Goal: Information Seeking & Learning: Learn about a topic

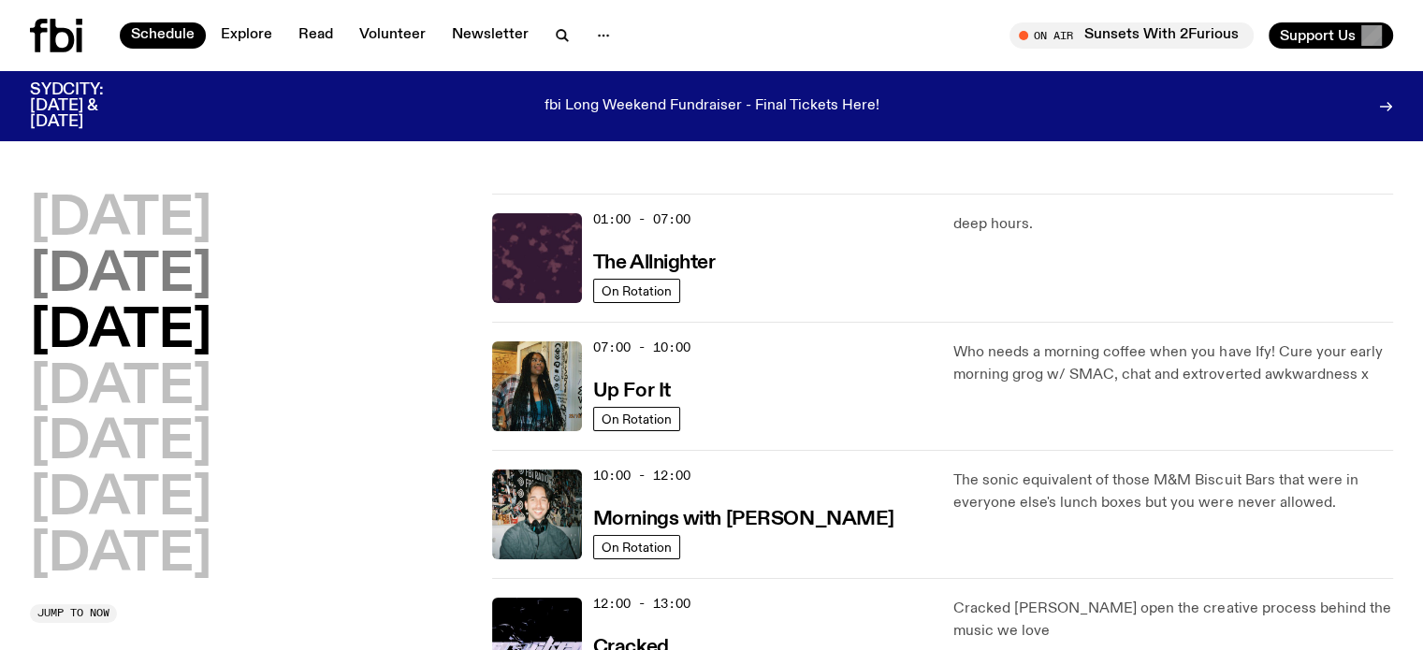
click at [97, 279] on h2 "Tuesday" at bounding box center [121, 276] width 182 height 52
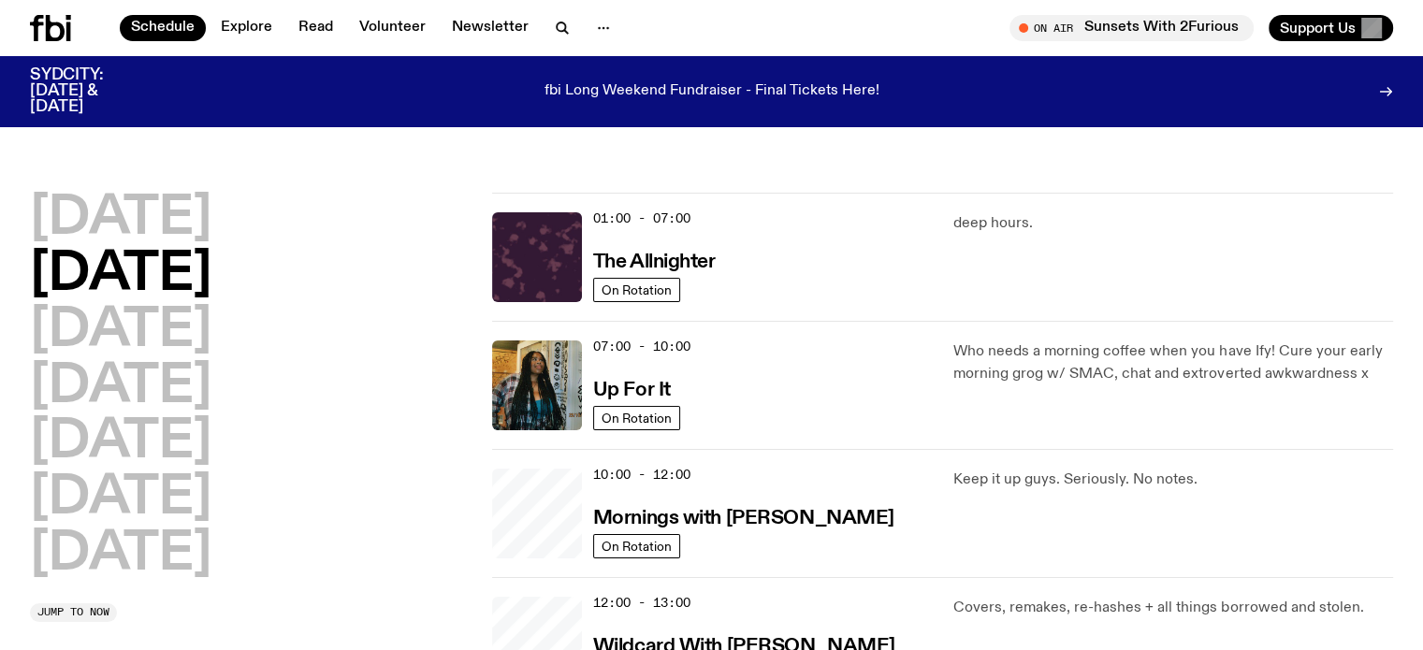
scroll to position [52, 0]
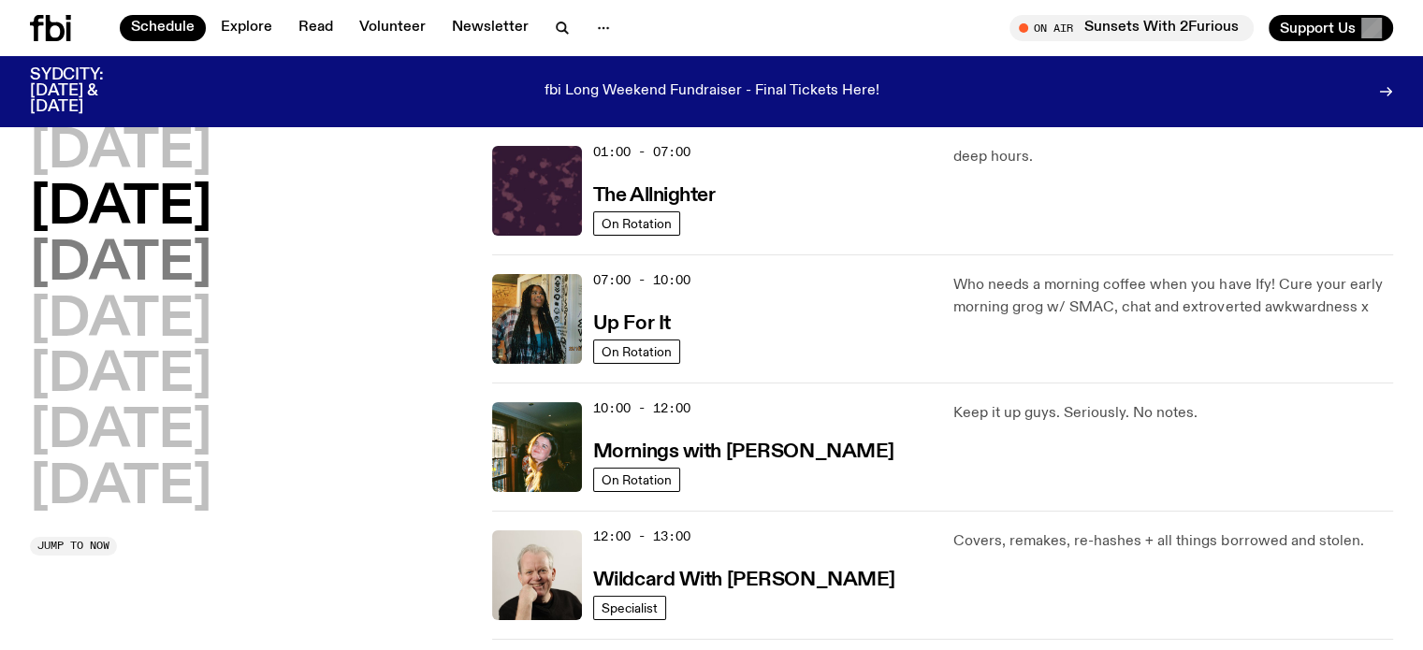
drag, startPoint x: 188, startPoint y: 295, endPoint x: 189, endPoint y: 276, distance: 18.7
click at [188, 295] on h2 "Thursday" at bounding box center [121, 321] width 182 height 52
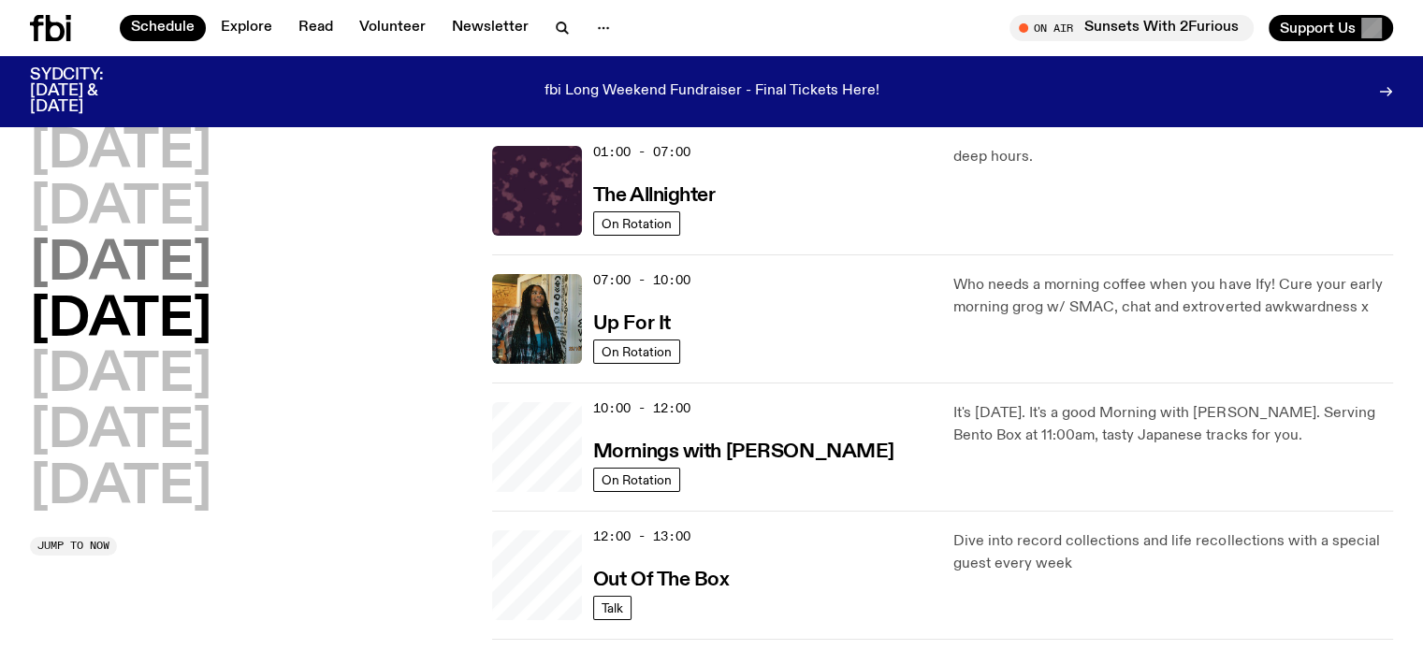
click at [189, 276] on h2 "Wednesday" at bounding box center [121, 265] width 182 height 52
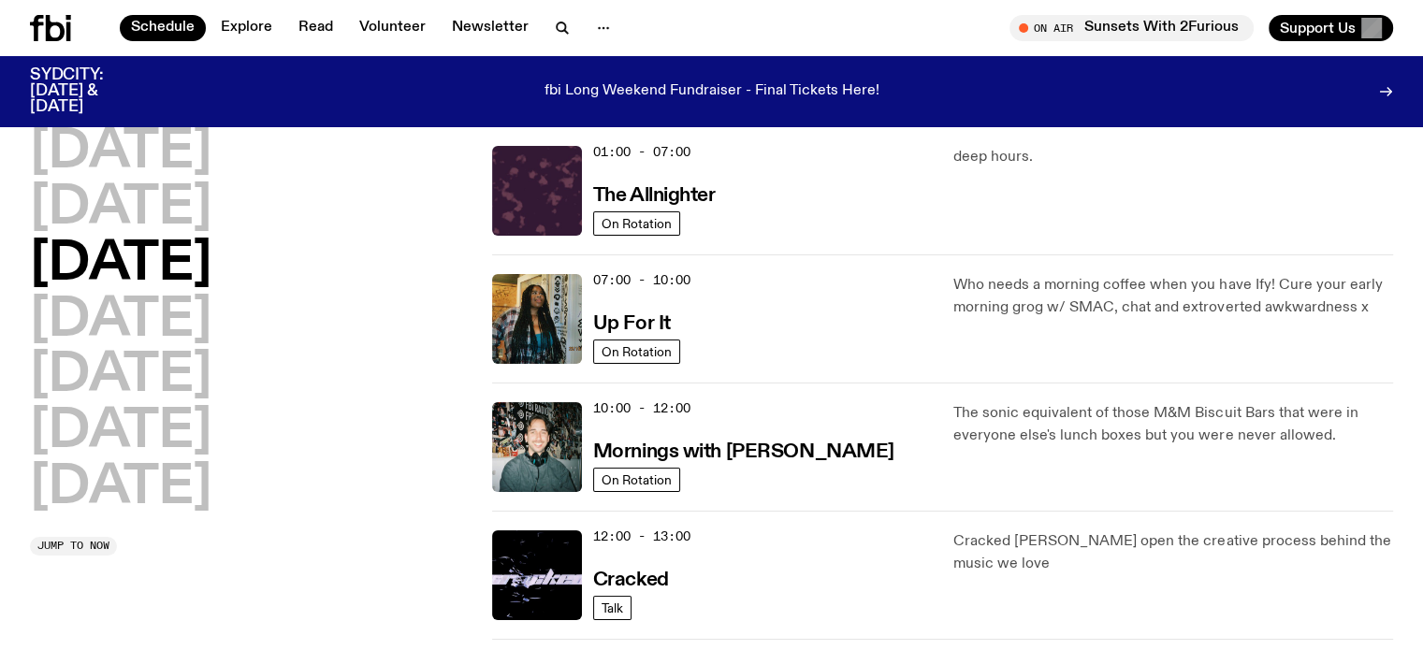
click at [179, 259] on h2 "Wednesday" at bounding box center [121, 265] width 182 height 52
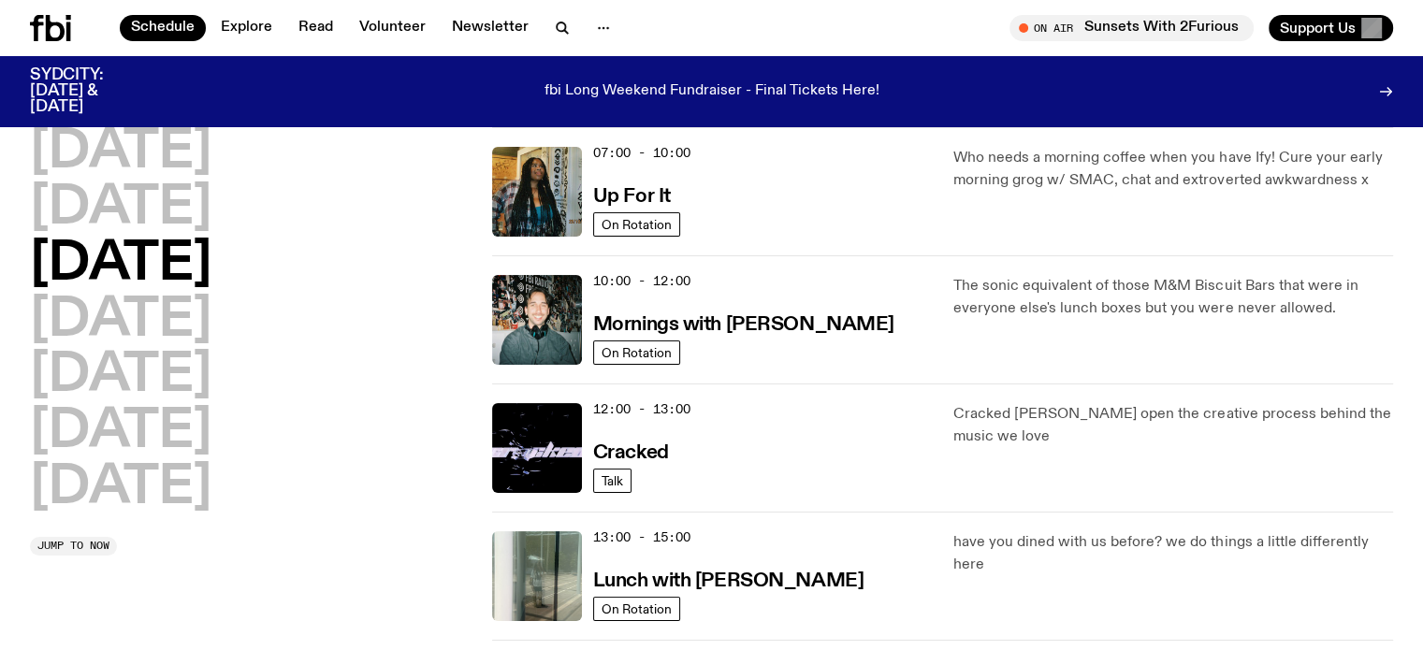
scroll to position [179, 0]
click at [256, 598] on div "Monday Tuesday Wednesday Thursday Friday Saturday Sunday Jump to now" at bounding box center [250, 641] width 440 height 1283
click at [242, 566] on div "Monday Tuesday Wednesday Thursday Friday Saturday Sunday Jump to now" at bounding box center [250, 641] width 440 height 1283
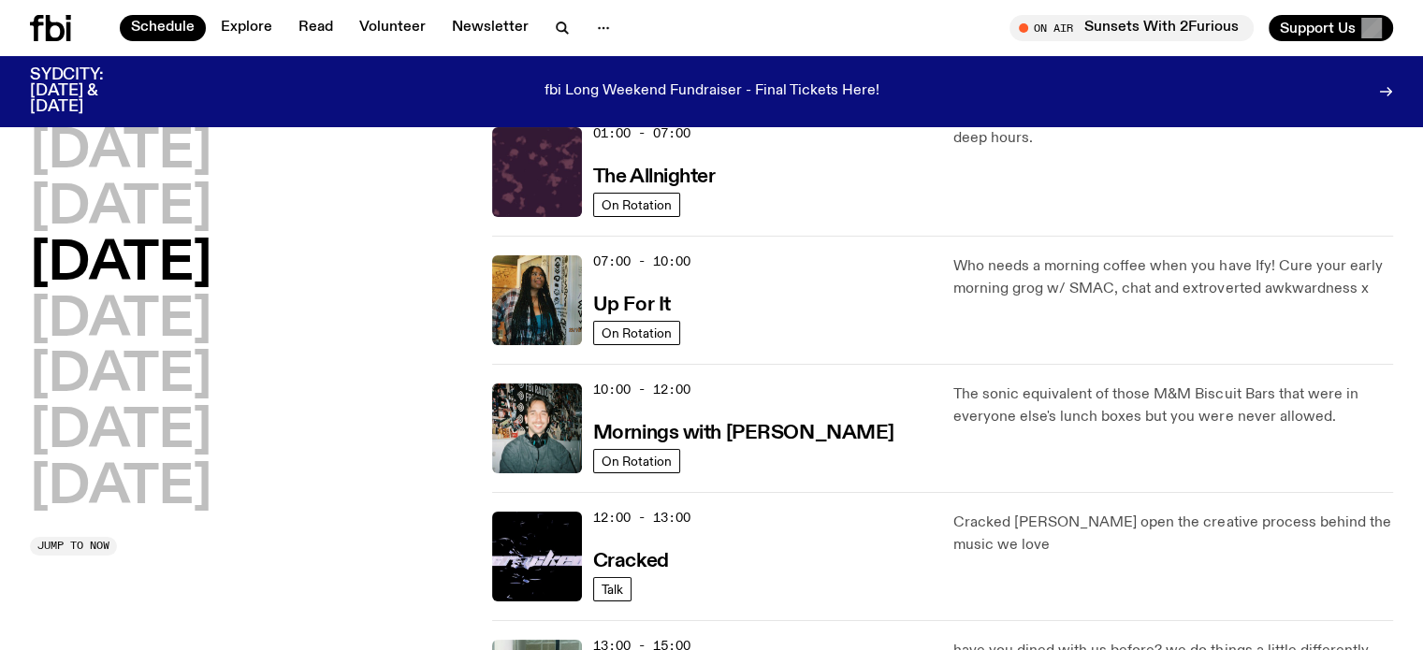
scroll to position [0, 0]
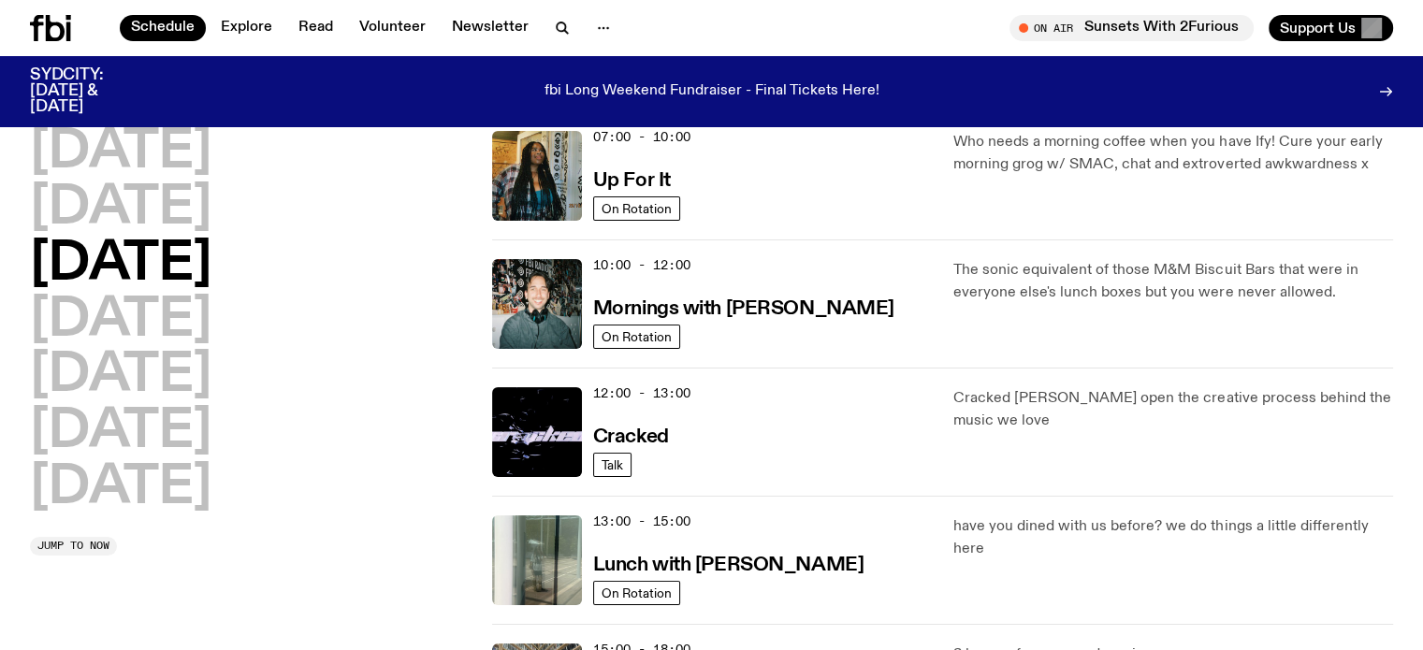
scroll to position [80, 0]
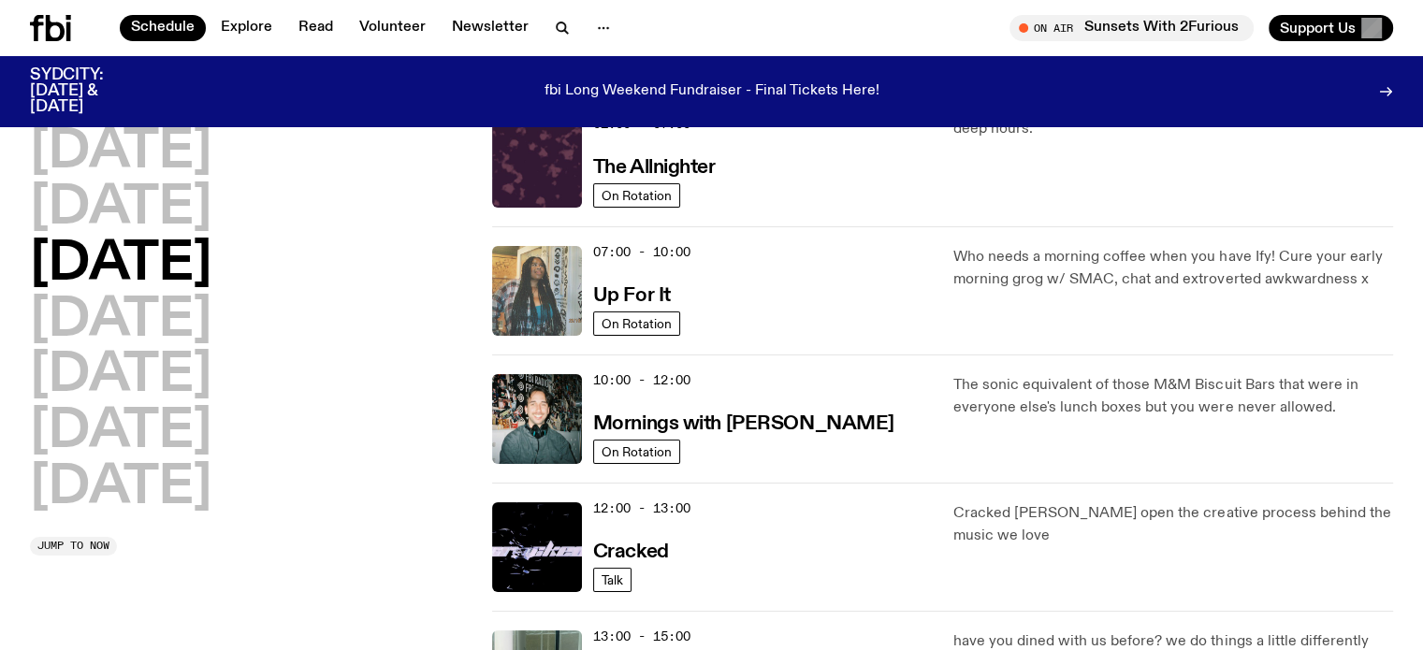
drag, startPoint x: 349, startPoint y: 542, endPoint x: 543, endPoint y: 294, distance: 314.7
click at [349, 542] on div "Monday Tuesday Wednesday Thursday Friday Saturday Sunday Jump to now" at bounding box center [250, 341] width 440 height 431
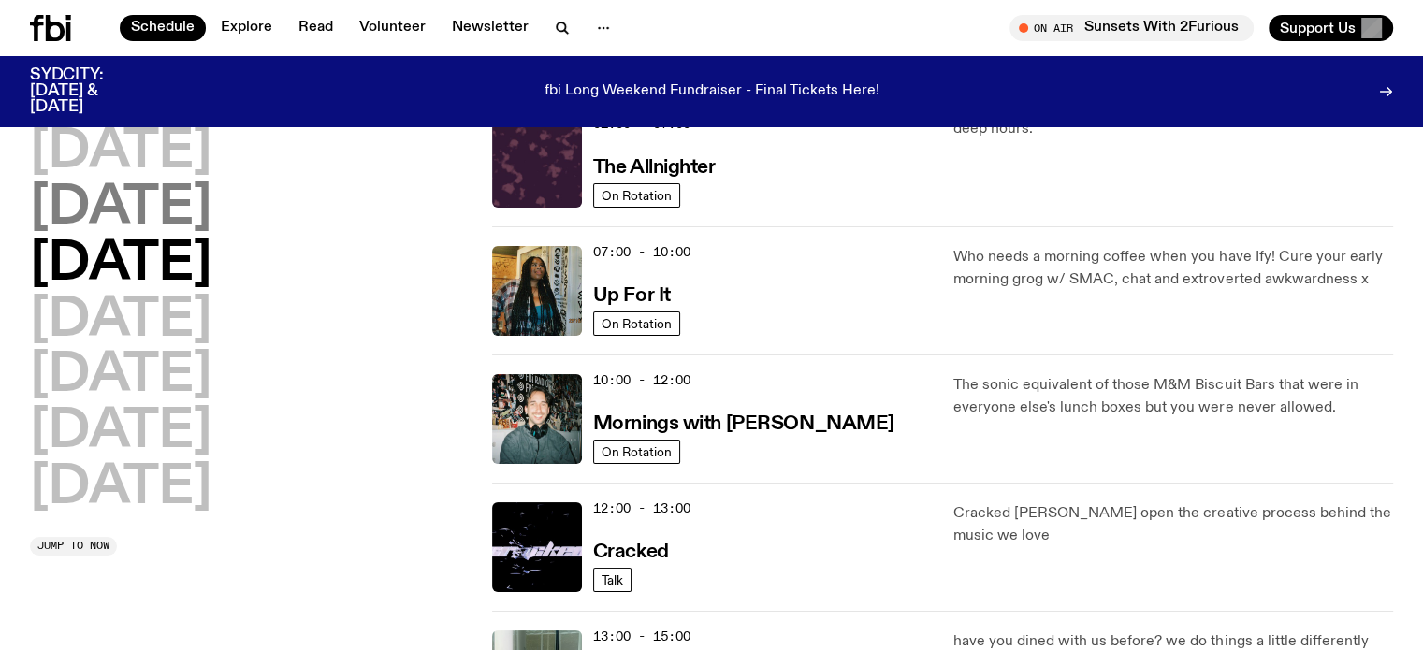
click at [197, 231] on h2 "Tuesday" at bounding box center [121, 208] width 182 height 52
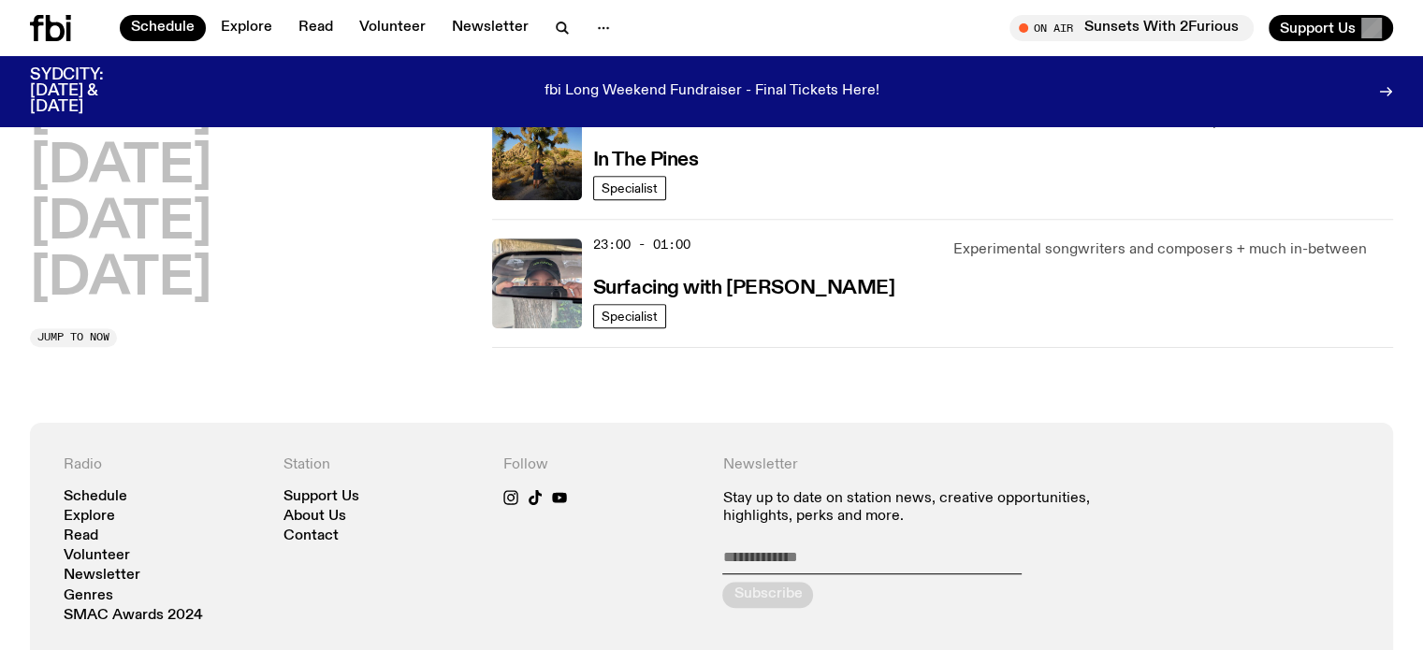
scroll to position [1082, 0]
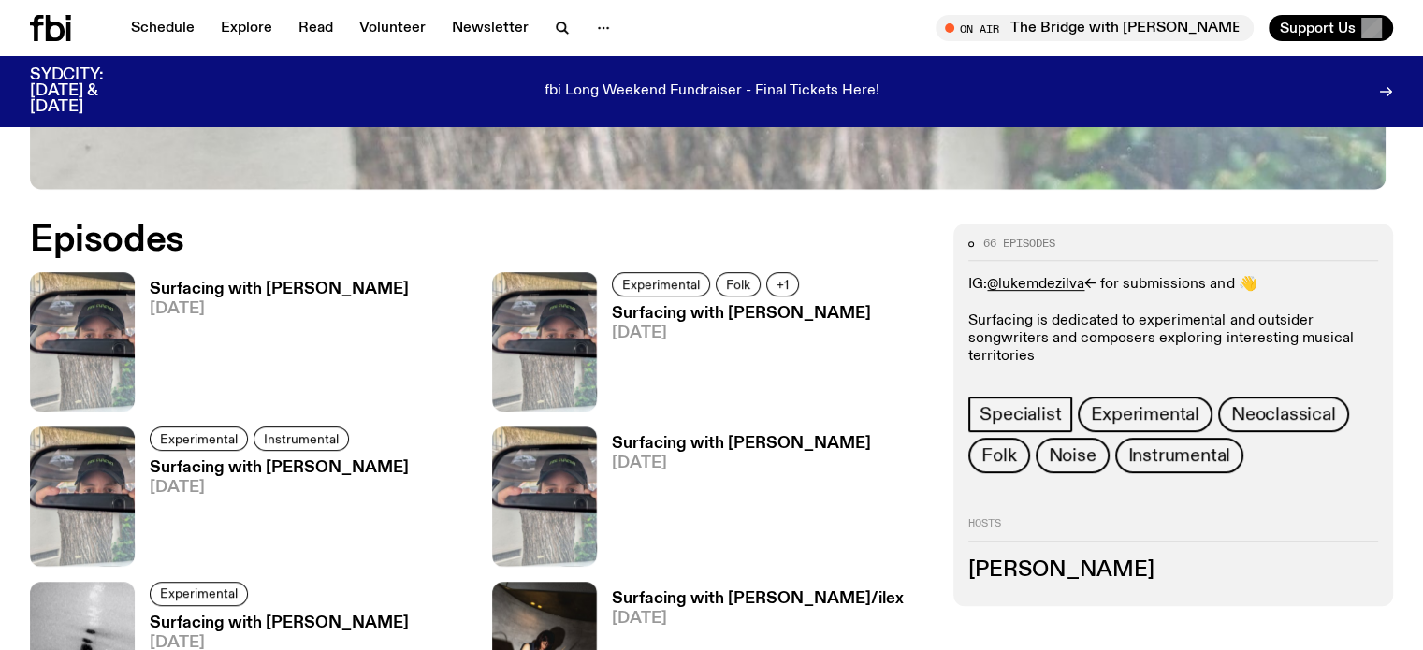
scroll to position [921, 0]
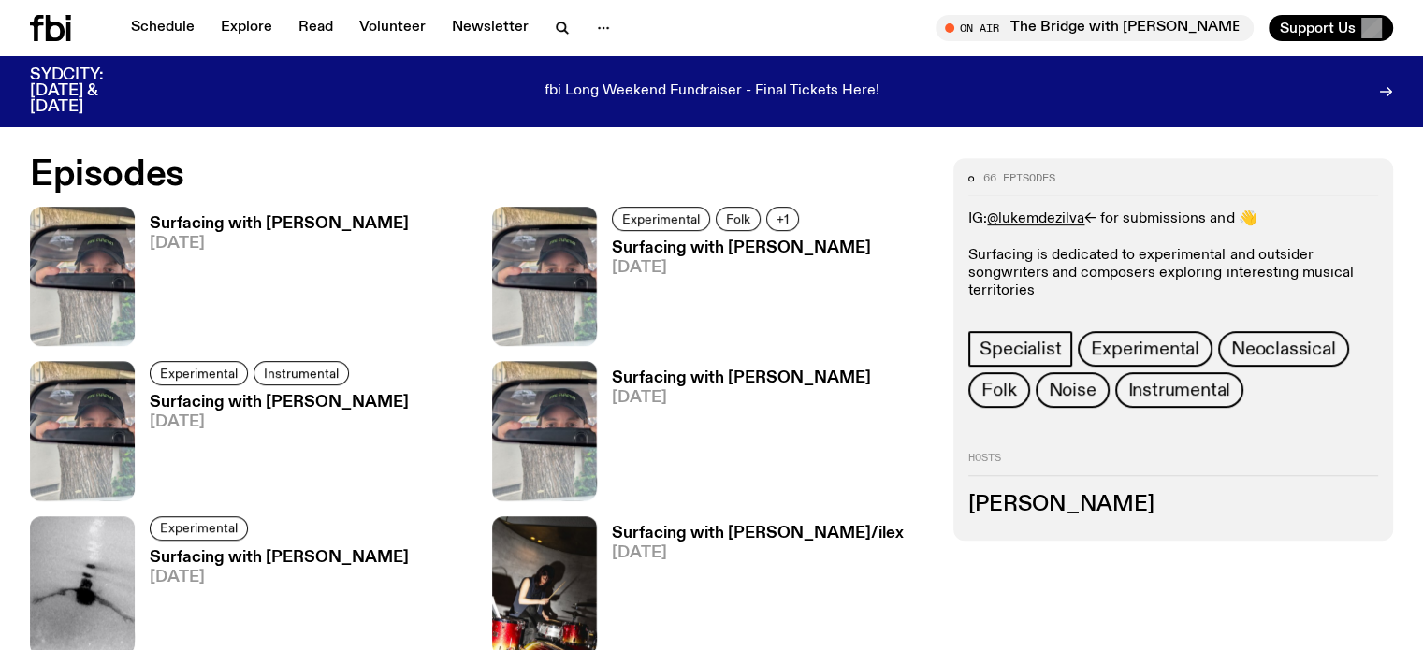
click at [217, 217] on h3 "Surfacing with [PERSON_NAME]" at bounding box center [279, 224] width 259 height 16
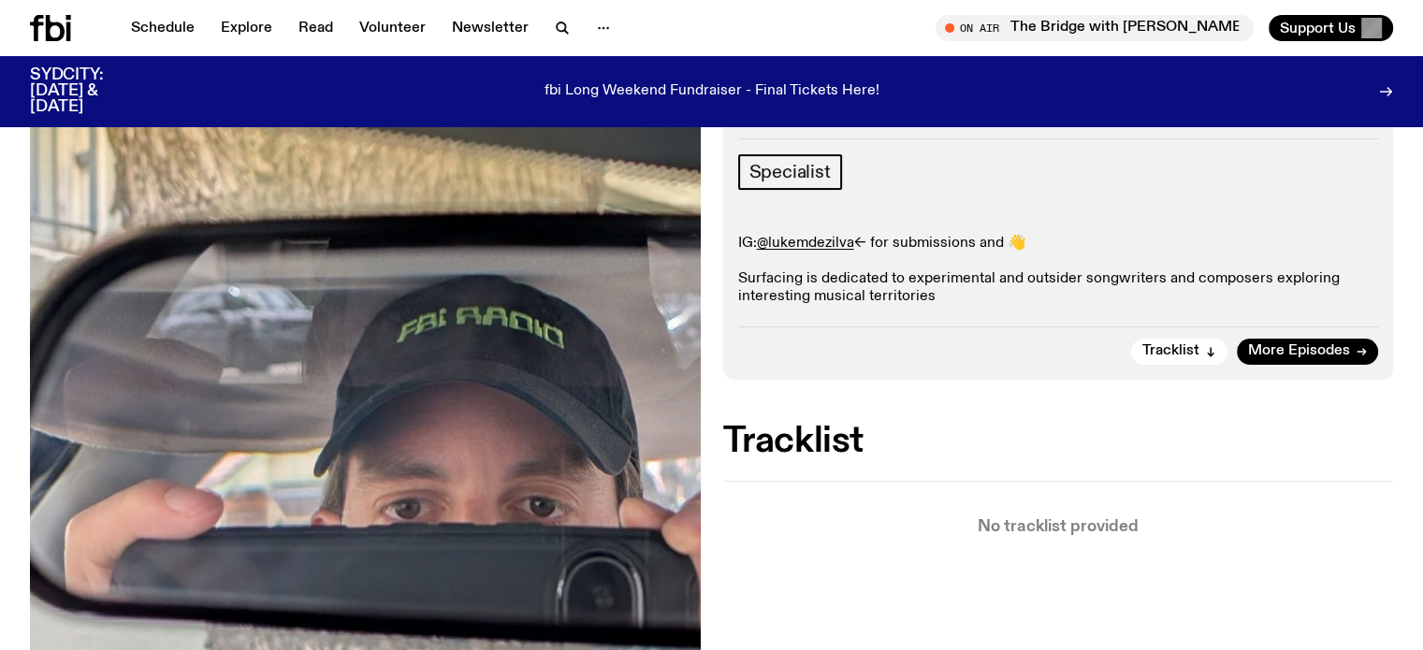
scroll to position [550, 0]
